Goal: Task Accomplishment & Management: Manage account settings

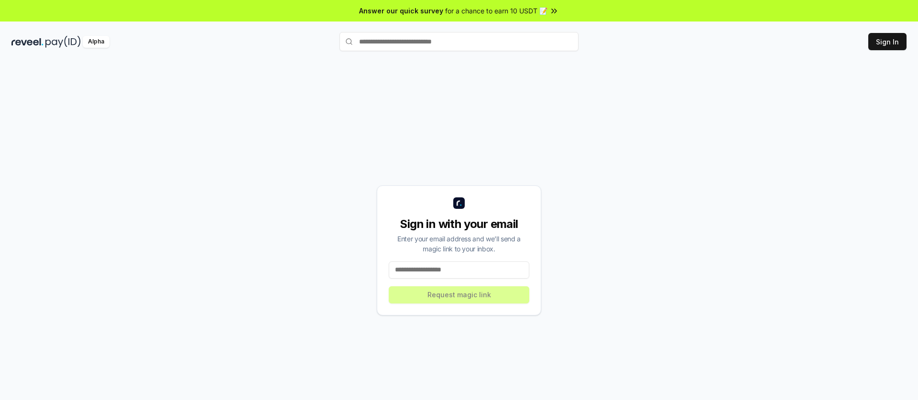
drag, startPoint x: 452, startPoint y: 270, endPoint x: 456, endPoint y: 269, distance: 4.9
click at [452, 270] on input at bounding box center [459, 269] width 141 height 17
type input "**********"
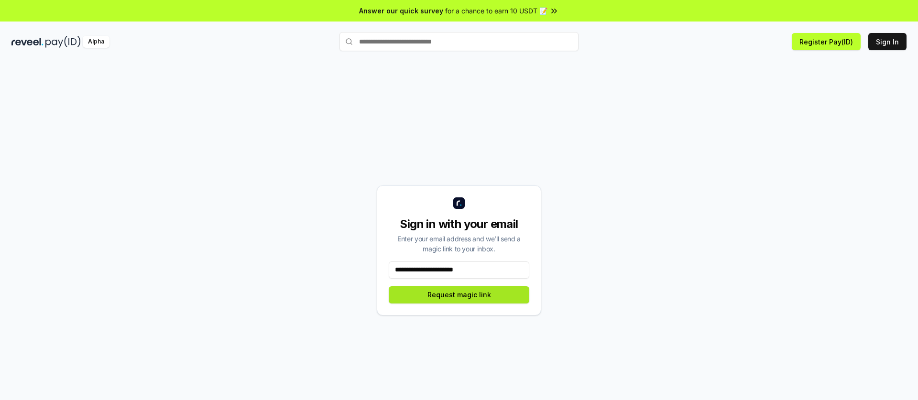
click at [457, 296] on button "Request magic link" at bounding box center [459, 294] width 141 height 17
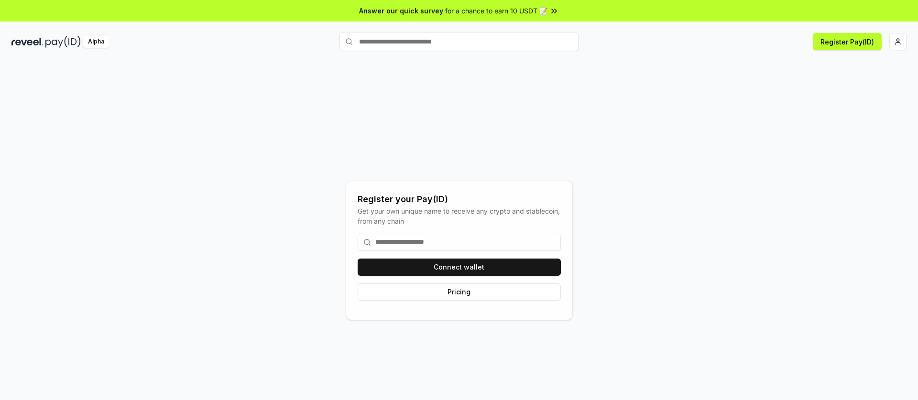
click at [417, 241] on input at bounding box center [459, 242] width 203 height 17
click at [438, 266] on button "Connect wallet" at bounding box center [459, 267] width 203 height 17
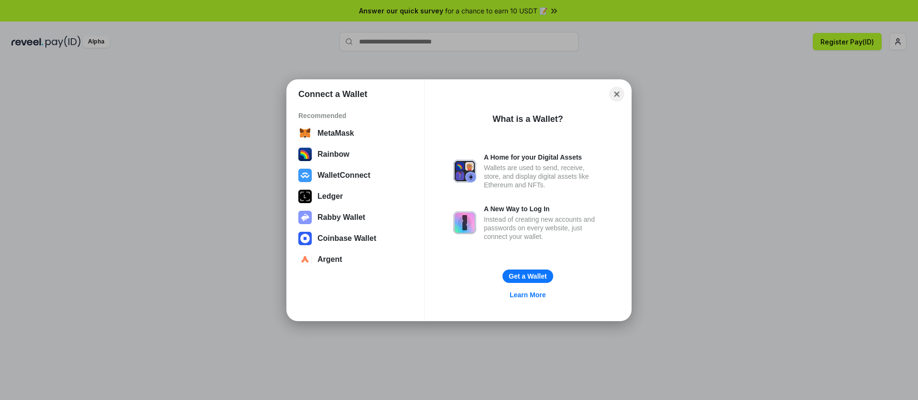
click at [614, 95] on button "Close" at bounding box center [616, 94] width 15 height 15
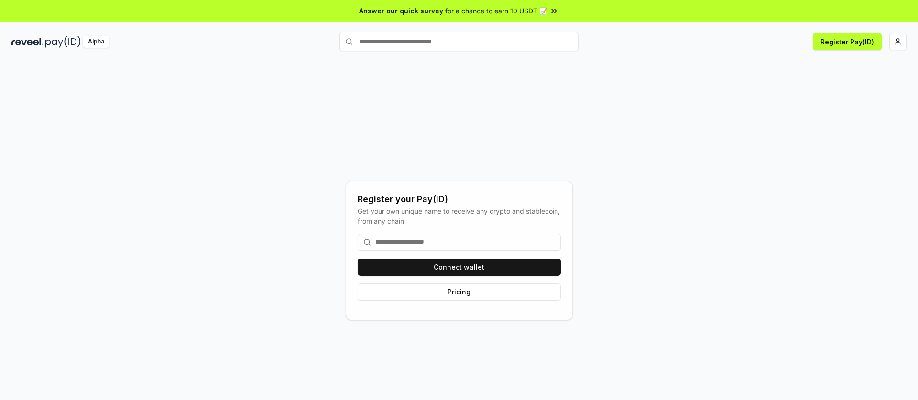
click at [413, 240] on input at bounding box center [459, 242] width 203 height 17
click at [483, 267] on button "Connect wallet" at bounding box center [459, 267] width 203 height 17
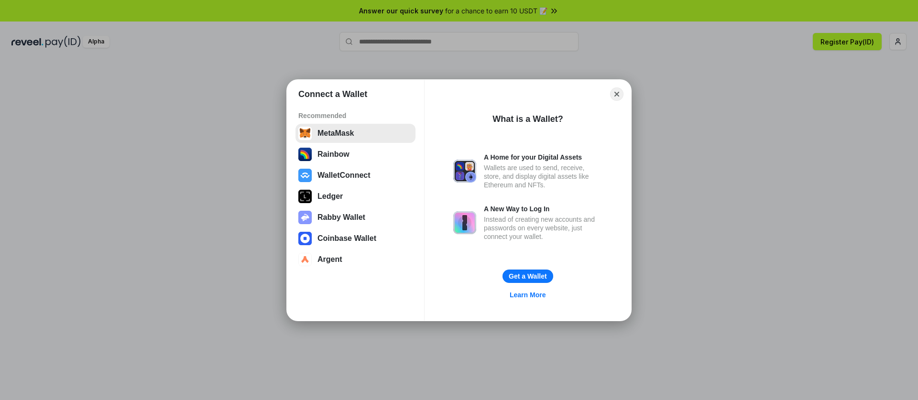
click at [347, 136] on button "MetaMask" at bounding box center [355, 133] width 120 height 19
click at [622, 91] on button "Close" at bounding box center [616, 94] width 15 height 15
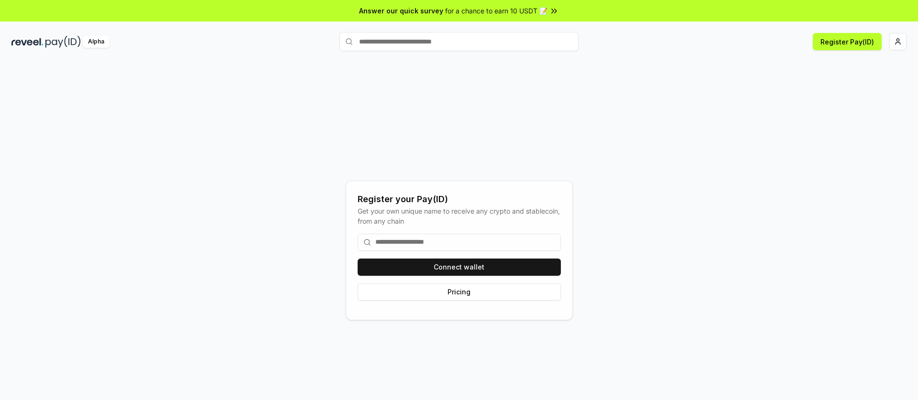
drag, startPoint x: 445, startPoint y: 11, endPoint x: 473, endPoint y: 11, distance: 28.2
click at [445, 11] on span "for a chance to earn 10 USDT 📝" at bounding box center [496, 11] width 102 height 10
click at [456, 266] on button "Connect wallet" at bounding box center [459, 267] width 203 height 17
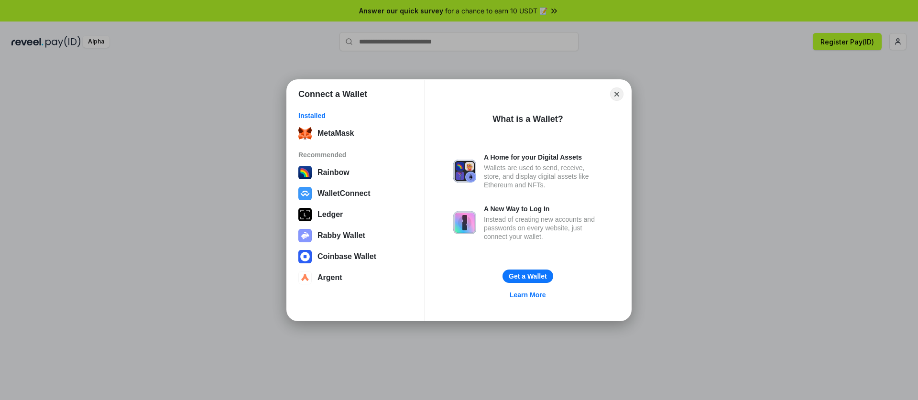
click at [338, 123] on div "Installed MetaMask Recommended Rainbow WalletConnect Ledger Rabby Wallet Coinba…" at bounding box center [355, 200] width 137 height 192
click at [340, 130] on button "MetaMask" at bounding box center [355, 133] width 120 height 19
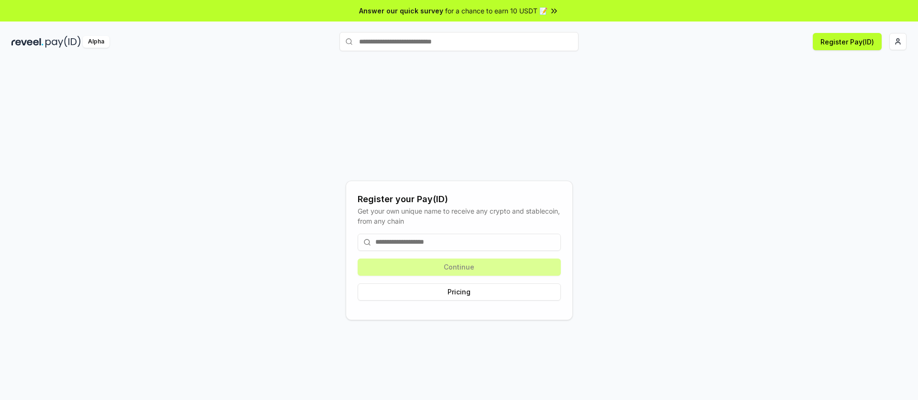
click at [472, 245] on input at bounding box center [459, 242] width 203 height 17
click at [447, 292] on button "Pricing" at bounding box center [459, 291] width 203 height 17
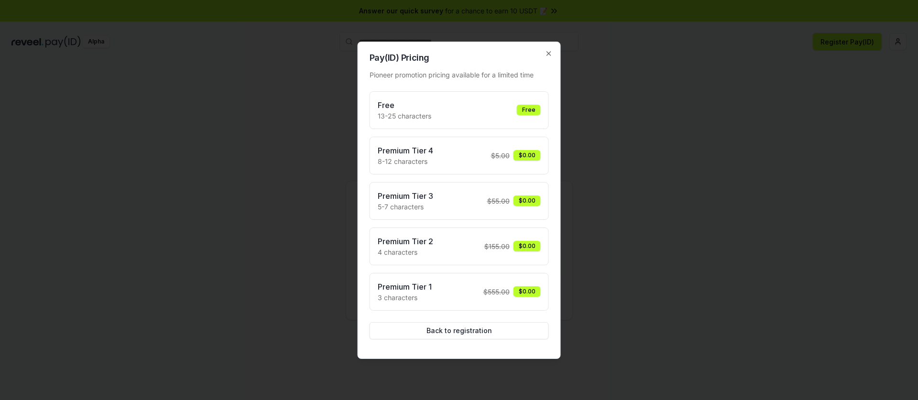
click at [456, 113] on div "Free 13-25 characters Free" at bounding box center [459, 110] width 163 height 22
click at [616, 112] on div at bounding box center [459, 200] width 918 height 400
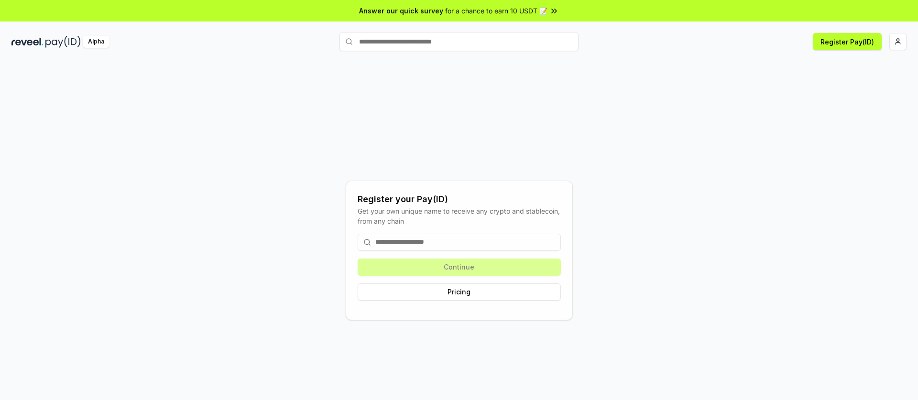
click at [472, 242] on input at bounding box center [459, 242] width 203 height 17
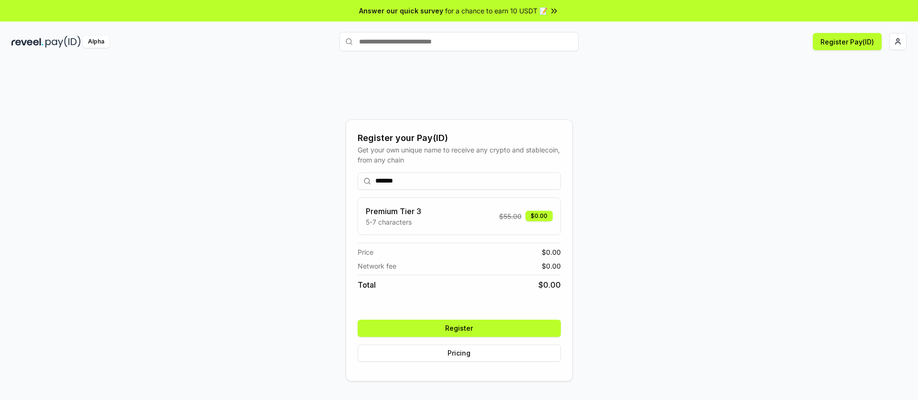
click at [472, 214] on div "Premium Tier 3 5-7 characters $ 55.00 $0.00" at bounding box center [459, 217] width 187 height 22
click at [410, 182] on input "*******" at bounding box center [459, 181] width 203 height 17
click at [412, 182] on input "*******" at bounding box center [459, 181] width 203 height 17
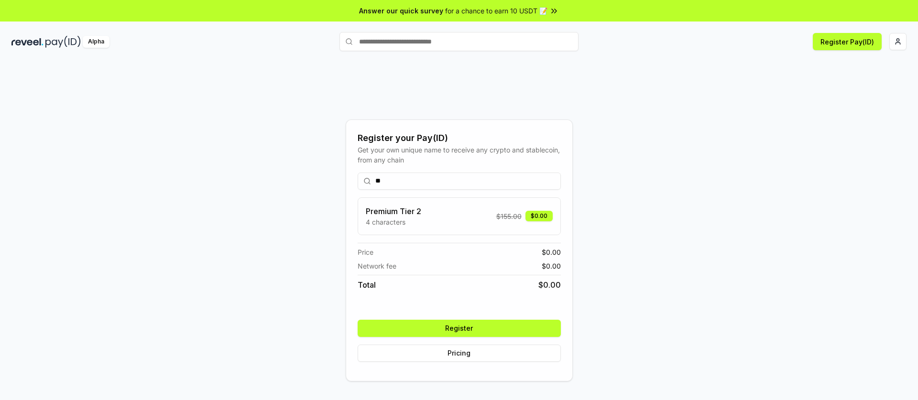
type input "*"
type input "*****"
click at [448, 330] on button "Register" at bounding box center [459, 328] width 203 height 17
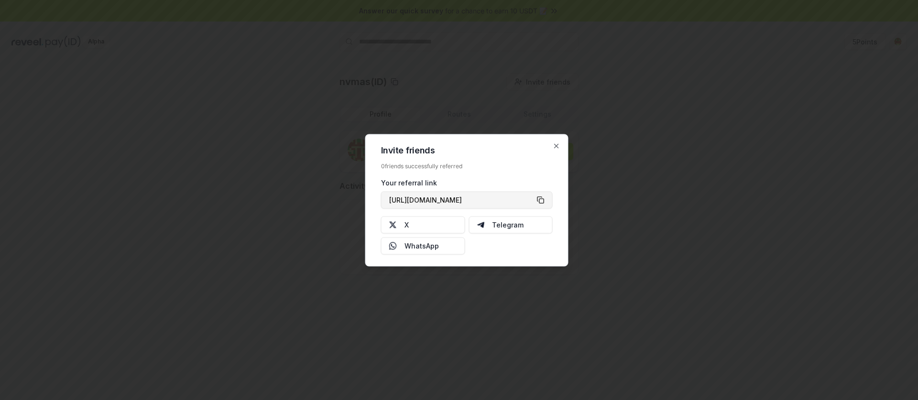
click at [504, 197] on button "[URL][DOMAIN_NAME]" at bounding box center [467, 199] width 172 height 17
click at [555, 147] on icon "button" at bounding box center [557, 146] width 8 height 8
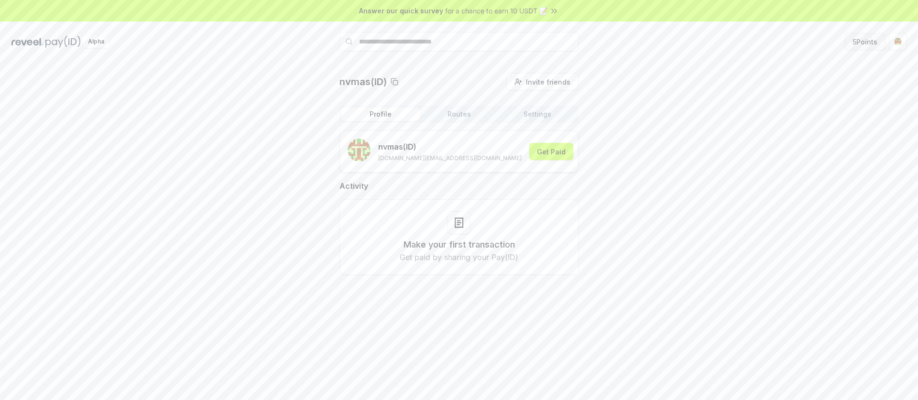
click at [864, 43] on button "5 Points" at bounding box center [864, 41] width 41 height 17
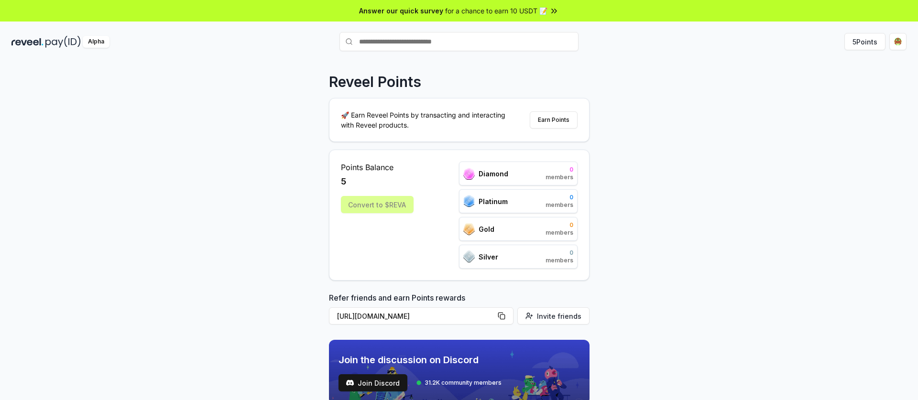
click at [391, 202] on div "Convert to $REVA" at bounding box center [377, 204] width 73 height 17
click at [554, 120] on button "Earn Points" at bounding box center [554, 119] width 48 height 17
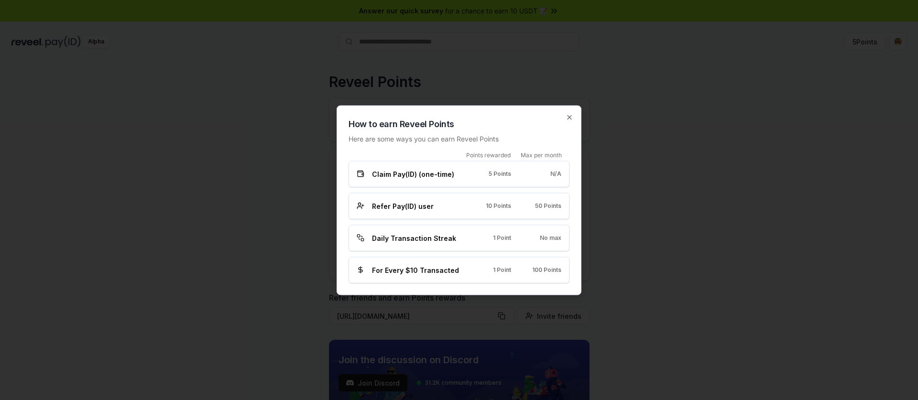
click at [438, 175] on span "Claim Pay(ID) (one-time)" at bounding box center [413, 174] width 82 height 10
click at [414, 206] on span "Refer Pay(ID) user" at bounding box center [403, 206] width 62 height 10
click at [489, 204] on span "10 Points" at bounding box center [498, 206] width 25 height 8
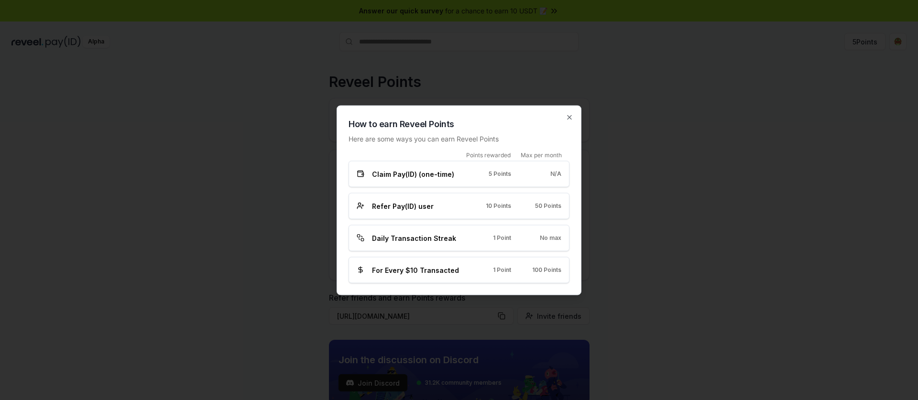
click at [406, 240] on span "Daily Transaction Streak" at bounding box center [414, 238] width 84 height 10
click at [586, 205] on div at bounding box center [459, 200] width 918 height 400
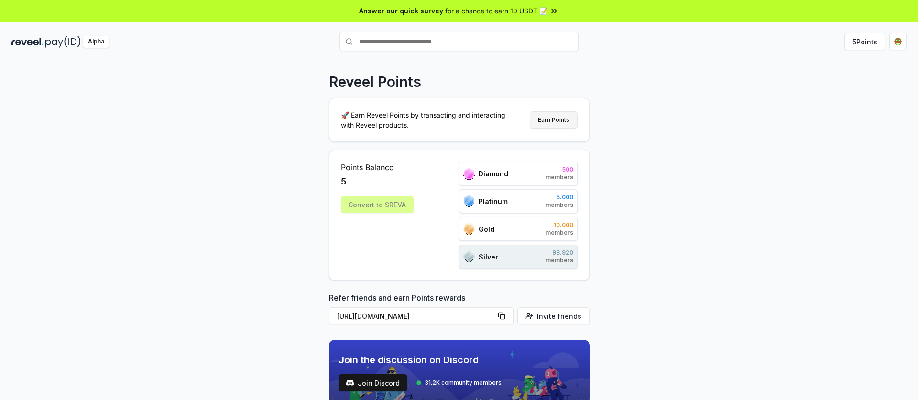
click at [550, 114] on button "Earn Points" at bounding box center [554, 119] width 48 height 17
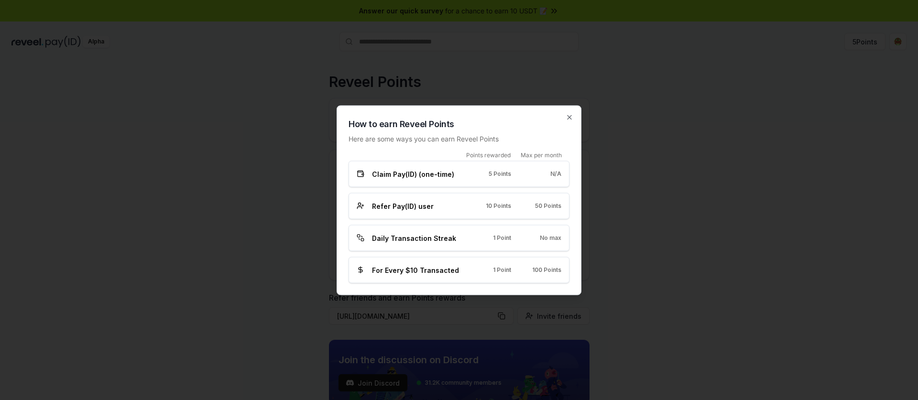
click at [394, 270] on span "For Every $10 Transacted" at bounding box center [415, 270] width 87 height 10
click at [483, 259] on div "For Every $10 Transacted 1 Point 100 Points" at bounding box center [458, 270] width 221 height 26
click at [481, 260] on div "For Every $10 Transacted 1 Point 100 Points" at bounding box center [458, 270] width 221 height 26
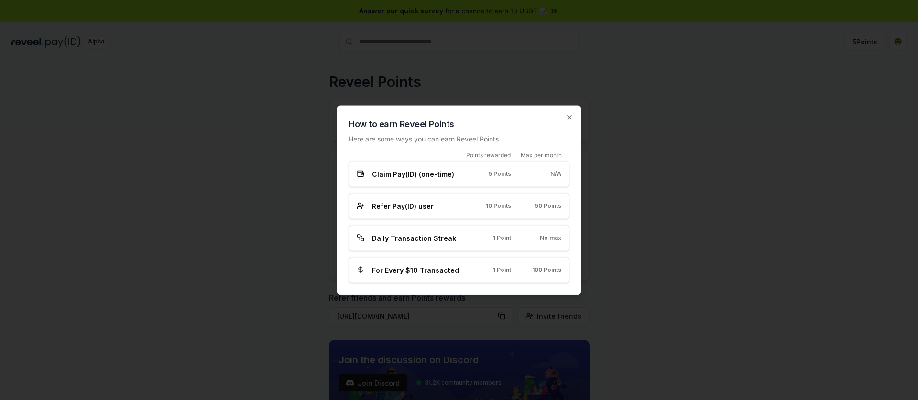
click at [513, 130] on div "How to earn Reveel Points Here are some ways you can earn Reveel Points" at bounding box center [458, 130] width 221 height 26
click at [568, 120] on icon "button" at bounding box center [569, 117] width 8 height 8
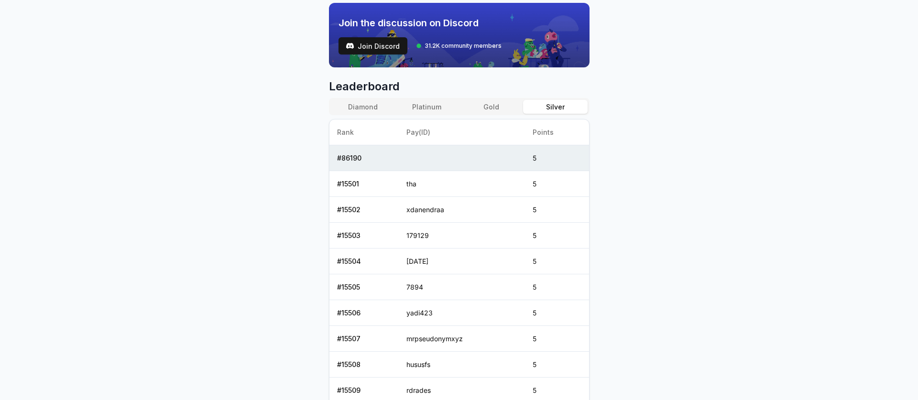
scroll to position [425, 0]
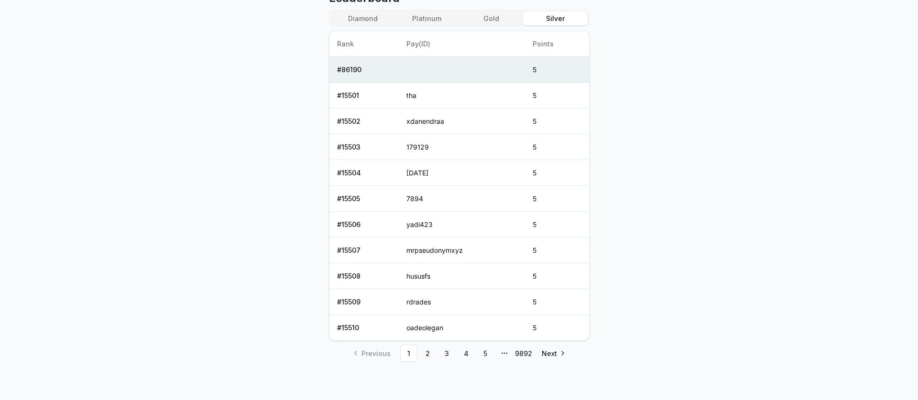
drag, startPoint x: 635, startPoint y: 249, endPoint x: 633, endPoint y: 183, distance: 66.5
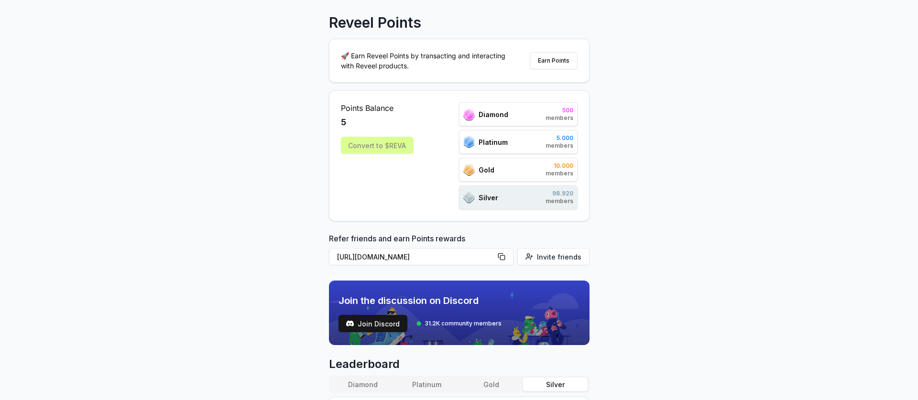
scroll to position [0, 0]
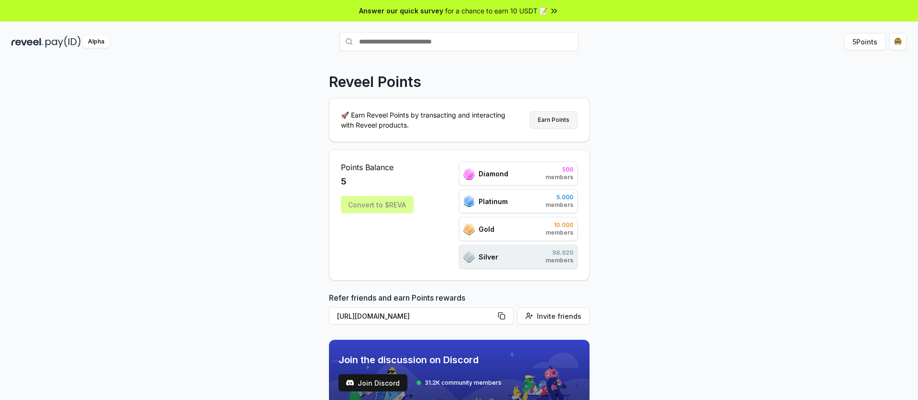
click at [556, 122] on button "Earn Points" at bounding box center [554, 119] width 48 height 17
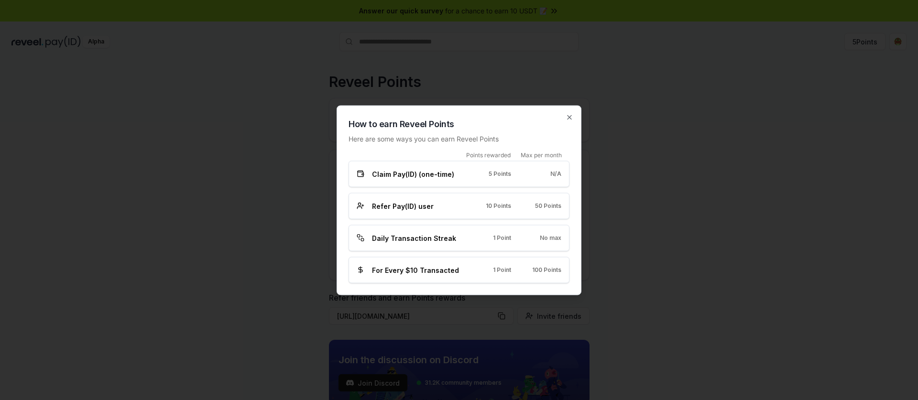
click at [411, 176] on span "Claim Pay(ID) (one-time)" at bounding box center [413, 174] width 82 height 10
click at [571, 115] on icon "button" at bounding box center [569, 117] width 8 height 8
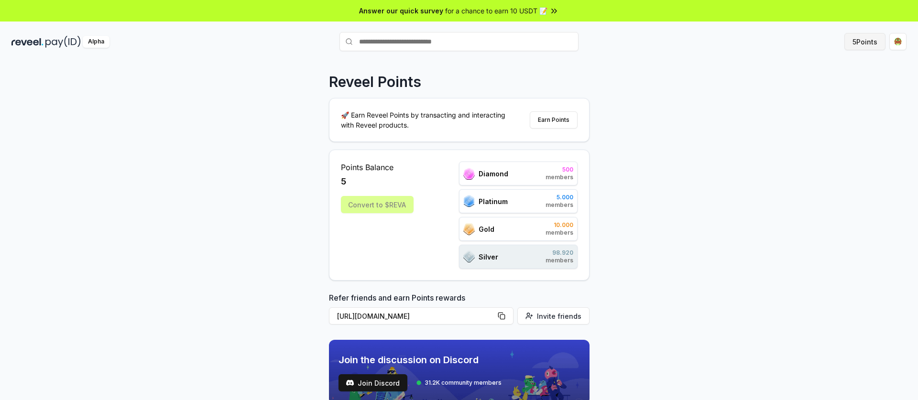
click at [857, 48] on button "5 Points" at bounding box center [864, 41] width 41 height 17
drag, startPoint x: 690, startPoint y: 93, endPoint x: 688, endPoint y: 134, distance: 41.2
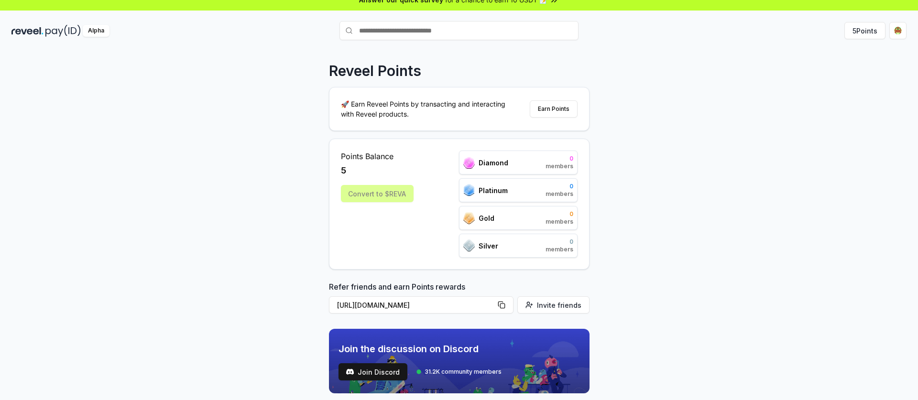
scroll to position [11, 0]
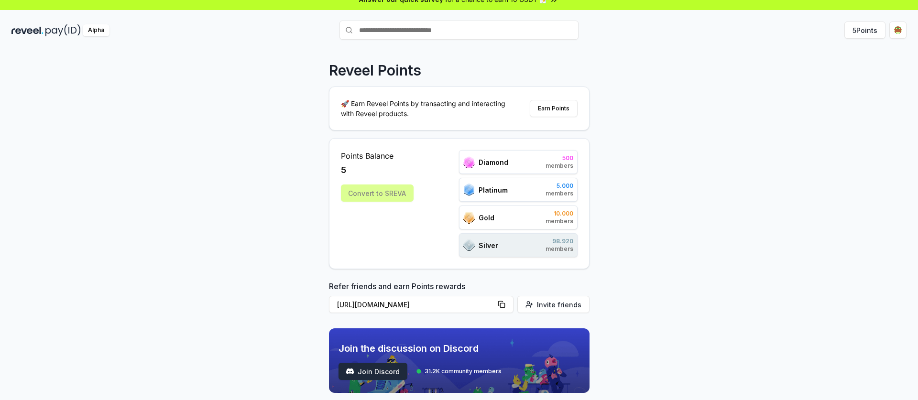
click at [371, 372] on span "Join Discord" at bounding box center [379, 372] width 42 height 10
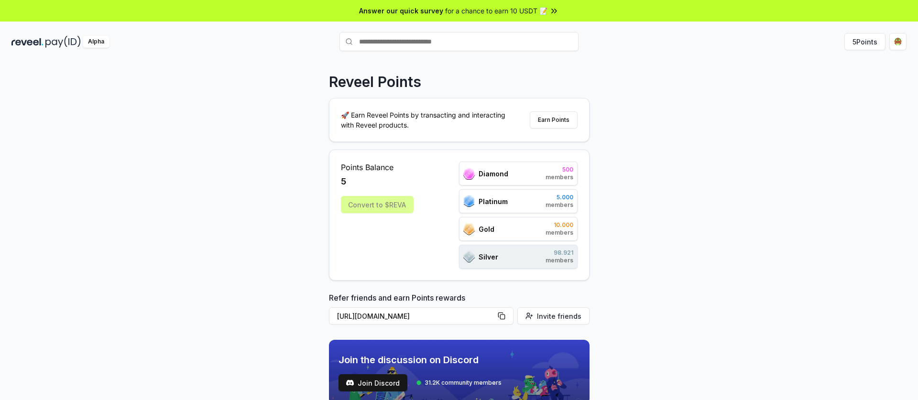
click at [43, 40] on img at bounding box center [27, 42] width 32 height 12
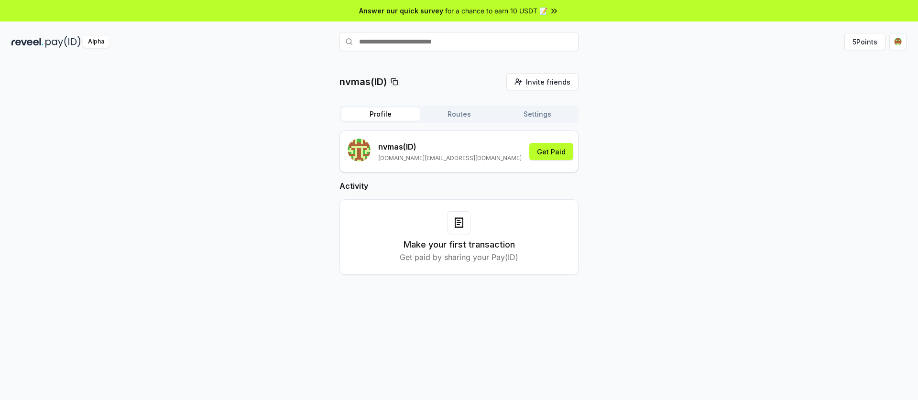
click at [458, 231] on div at bounding box center [458, 222] width 23 height 23
click at [461, 116] on button "Routes" at bounding box center [459, 114] width 78 height 13
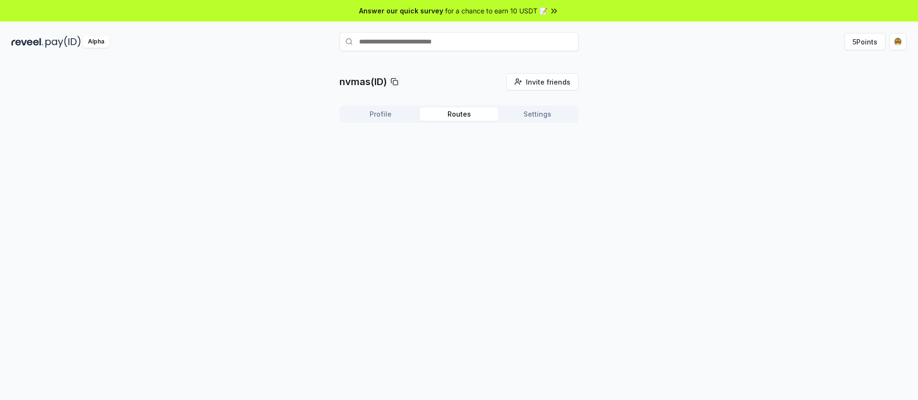
click at [523, 111] on button "Settings" at bounding box center [537, 114] width 78 height 13
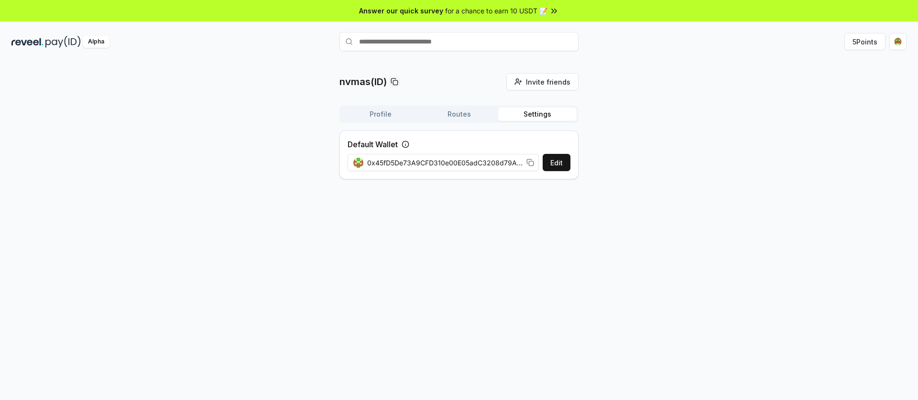
click at [375, 106] on div "Profile Routes Settings" at bounding box center [458, 114] width 239 height 17
click at [378, 109] on button "Profile" at bounding box center [380, 114] width 78 height 13
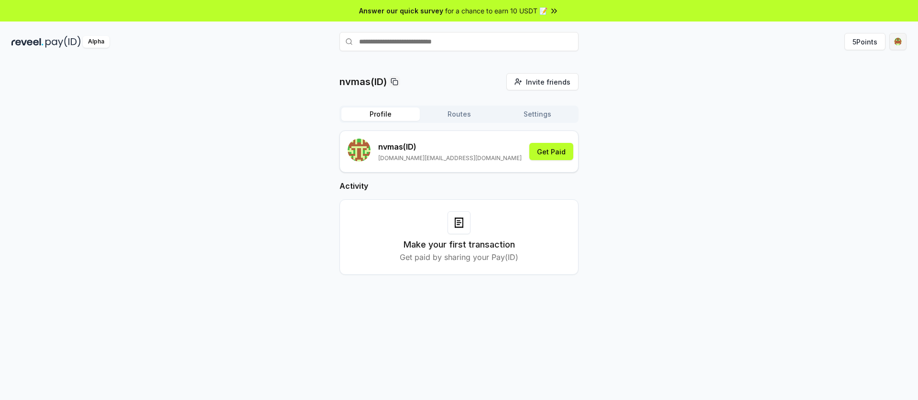
click at [899, 42] on html "Answer our quick survey for a chance to earn 10 USDT 📝 Alpha 5 Points nvmas(ID)…" at bounding box center [459, 200] width 918 height 400
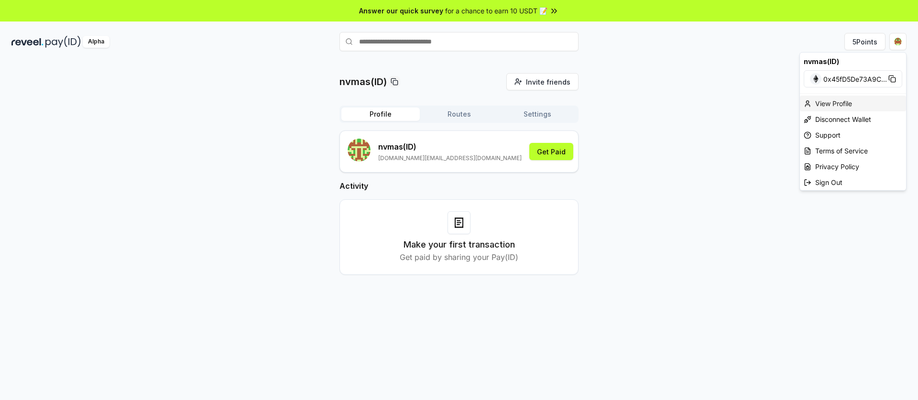
click at [837, 107] on div "View Profile" at bounding box center [853, 104] width 106 height 16
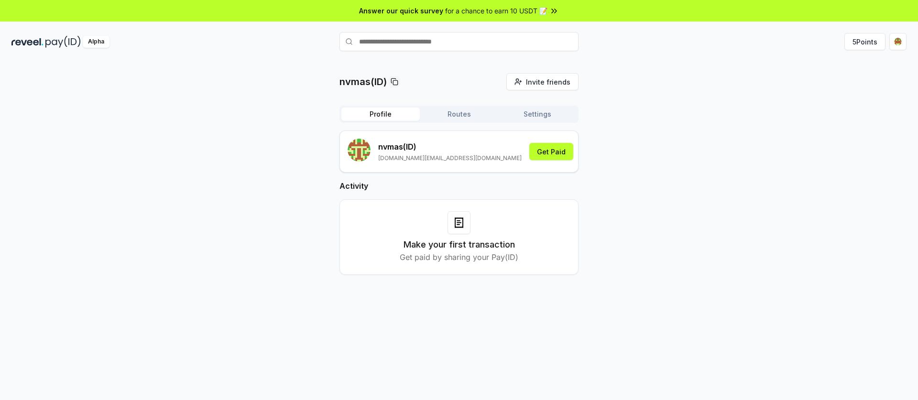
click at [526, 111] on button "Settings" at bounding box center [537, 114] width 78 height 13
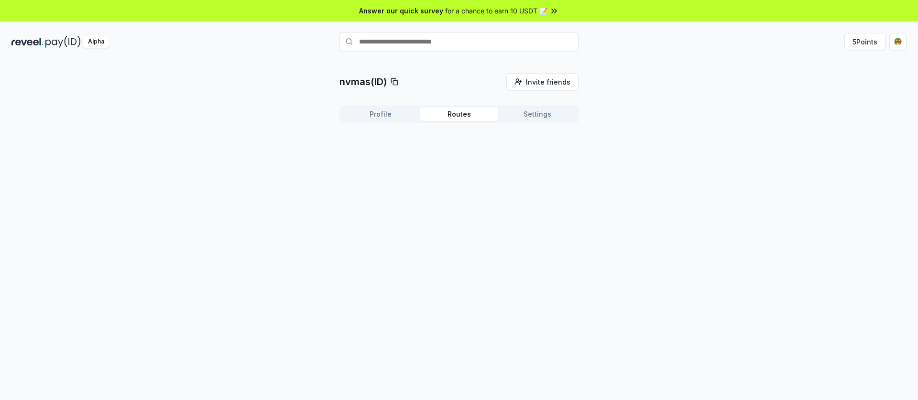
click at [448, 119] on button "Routes" at bounding box center [459, 114] width 78 height 13
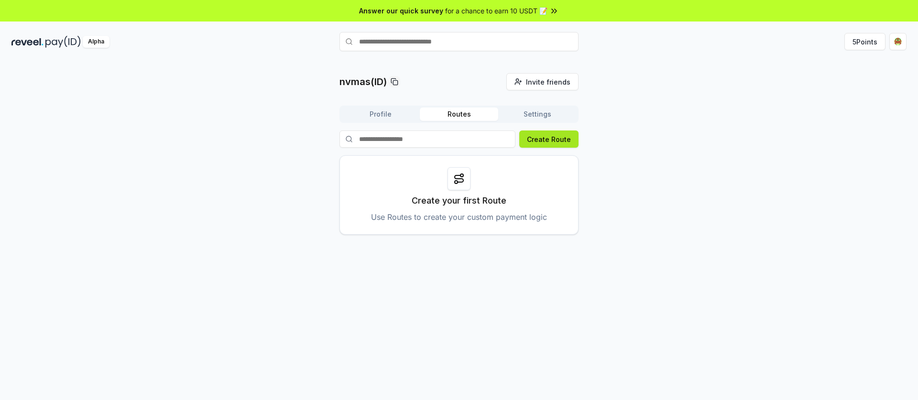
click at [552, 134] on button "Create Route" at bounding box center [548, 138] width 59 height 17
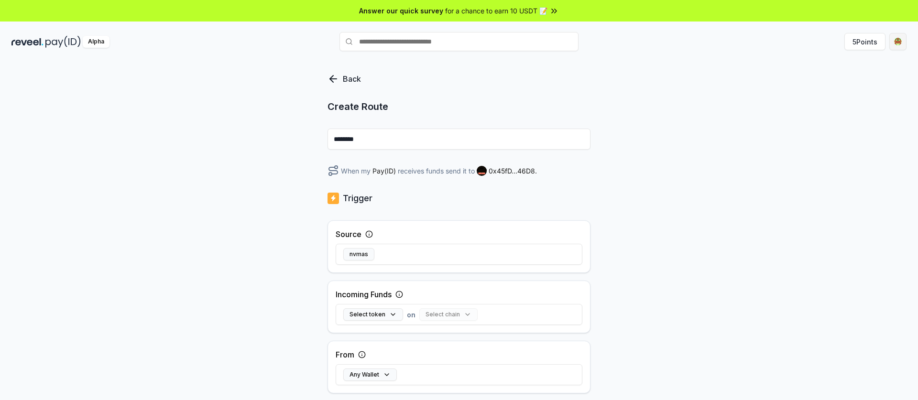
click at [894, 39] on html "Answer our quick survey for a chance to earn 10 USDT 📝 Alpha 5 Points Back Crea…" at bounding box center [459, 200] width 918 height 400
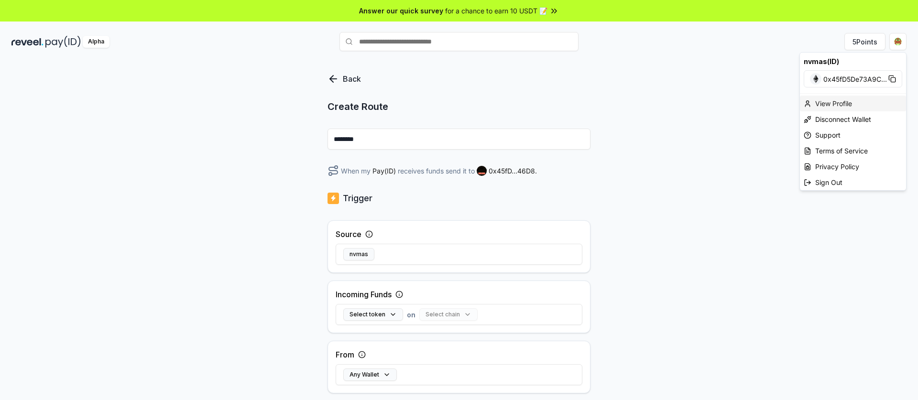
click at [837, 104] on div "View Profile" at bounding box center [853, 104] width 106 height 16
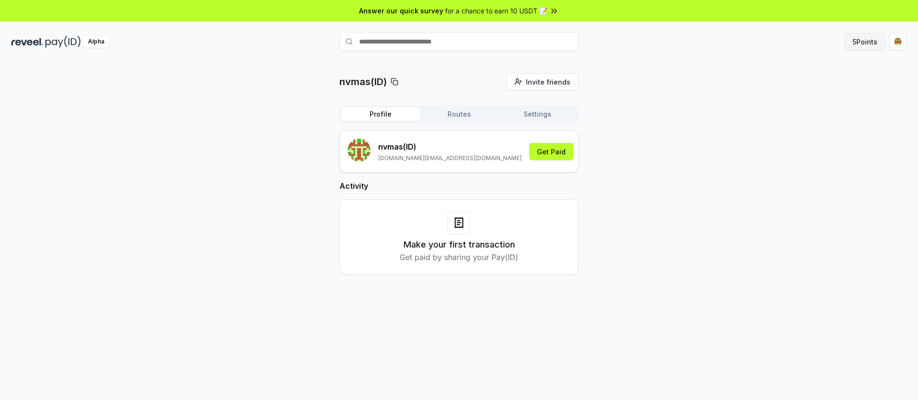
click at [868, 40] on button "5 Points" at bounding box center [864, 41] width 41 height 17
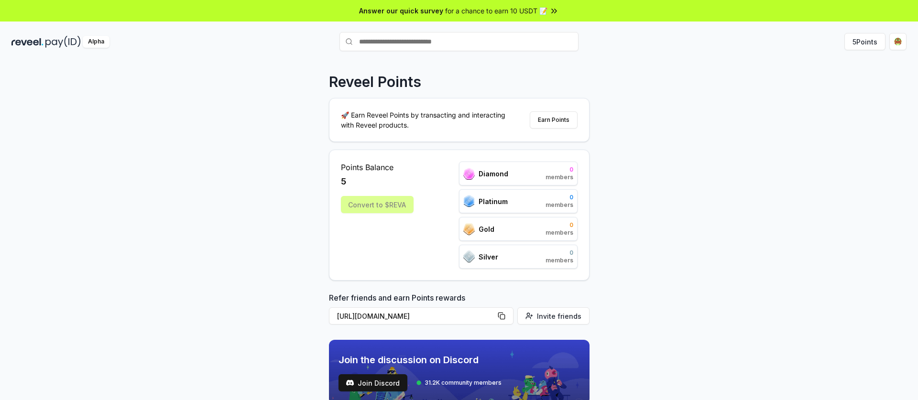
click at [429, 113] on p "🚀 Earn Reveel Points by transacting and interacting with Reveel products." at bounding box center [427, 120] width 172 height 20
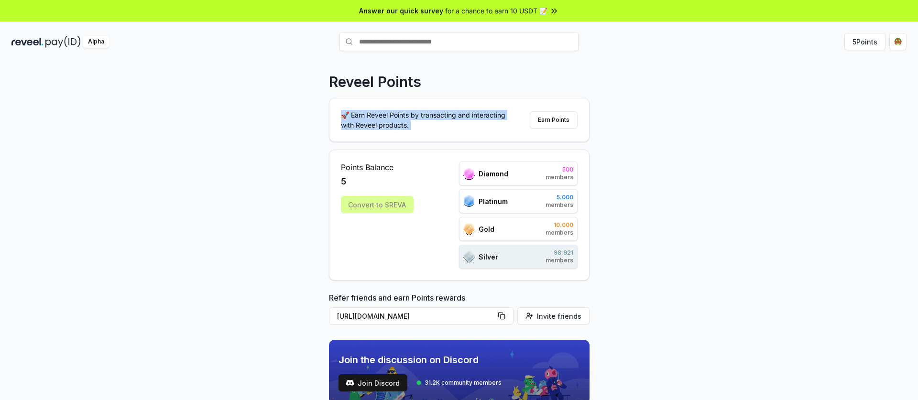
click at [426, 121] on p "🚀 Earn Reveel Points by transacting and interacting with Reveel products." at bounding box center [427, 120] width 172 height 20
